Goal: Navigation & Orientation: Find specific page/section

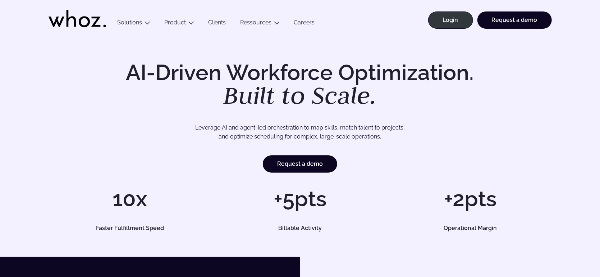
click at [351, 235] on div "AI-Driven Workforce Optimization. Built to Scale. Leverage AI and agent-led orc…" at bounding box center [300, 146] width 600 height 221
click at [441, 23] on link "Login" at bounding box center [450, 19] width 45 height 17
